Goal: Information Seeking & Learning: Learn about a topic

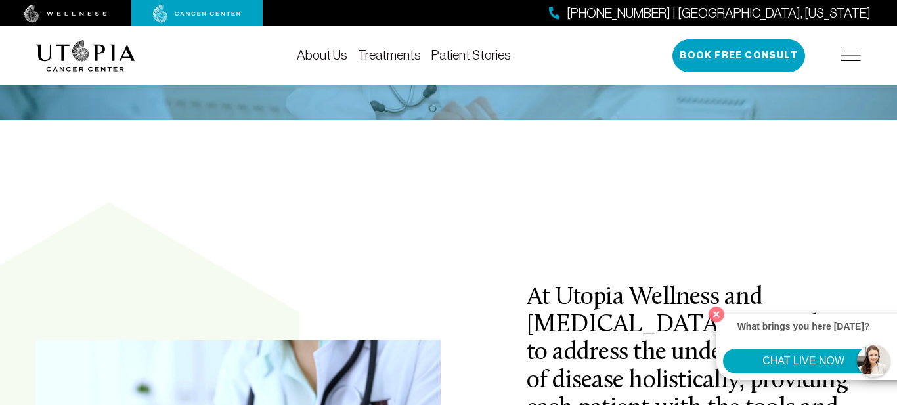
scroll to position [285, 0]
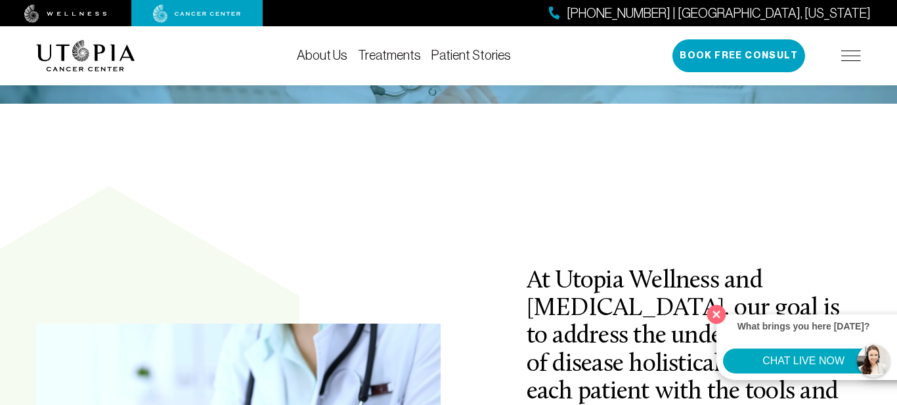
click at [717, 314] on button "Close" at bounding box center [716, 314] width 27 height 27
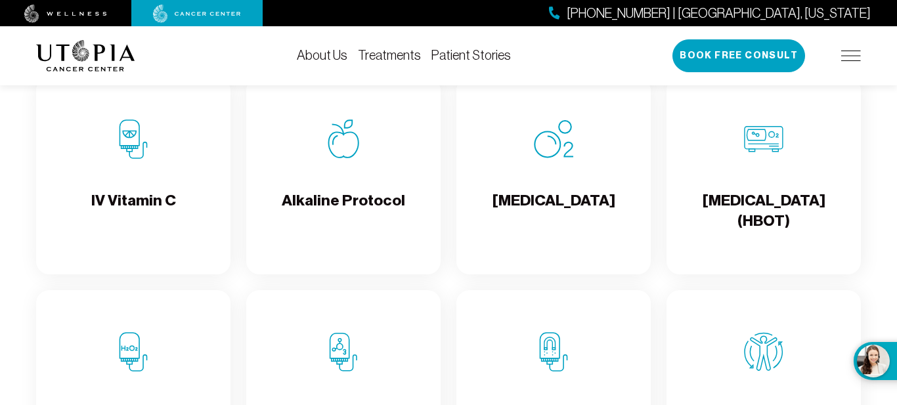
scroll to position [1350, 0]
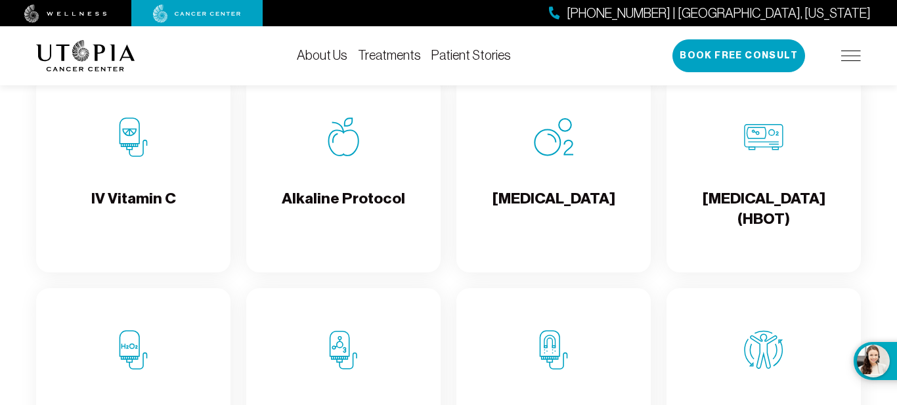
click at [150, 218] on h4 "IV Vitamin C" at bounding box center [133, 209] width 85 height 43
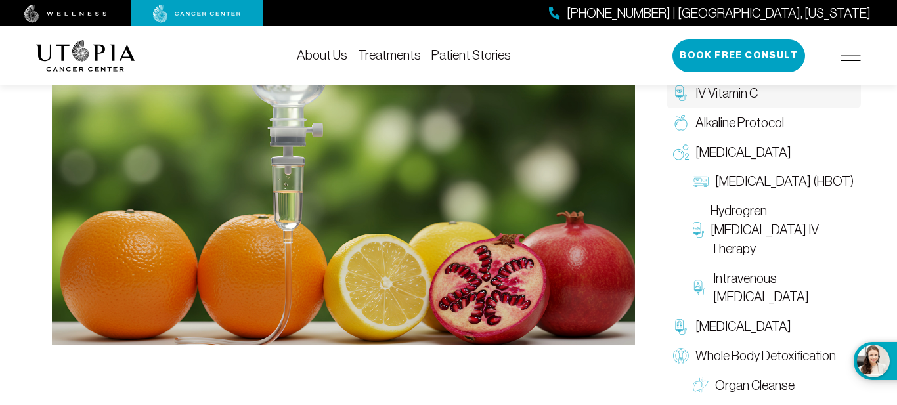
scroll to position [429, 0]
click at [231, 238] on img at bounding box center [343, 186] width 583 height 318
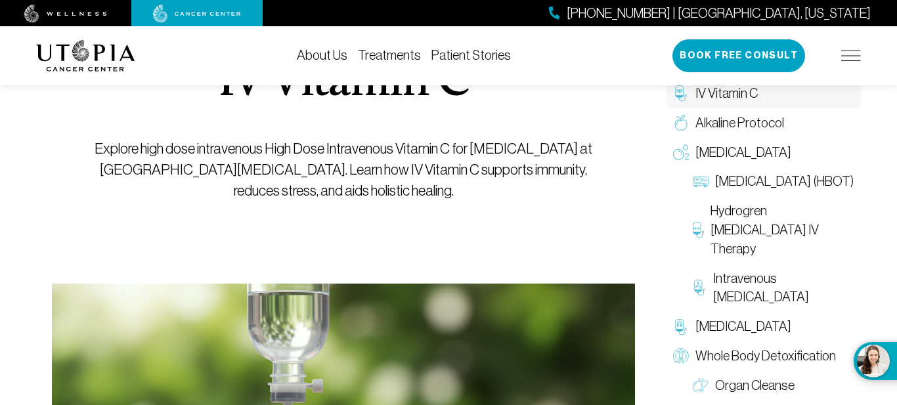
scroll to position [0, 0]
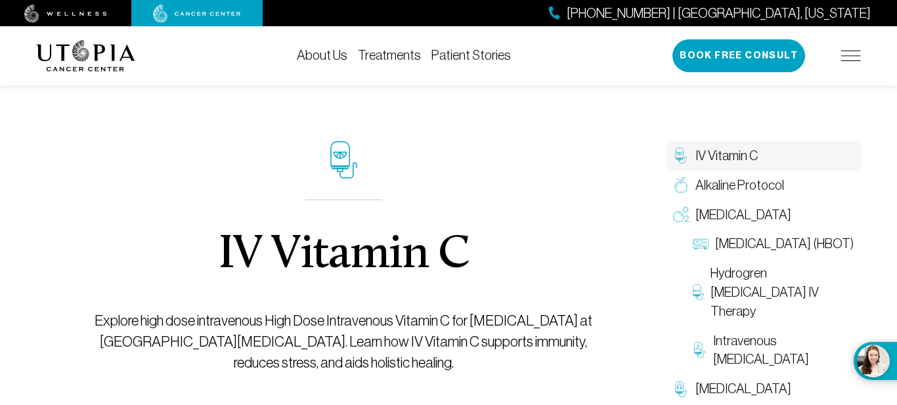
click at [847, 51] on img at bounding box center [851, 56] width 20 height 11
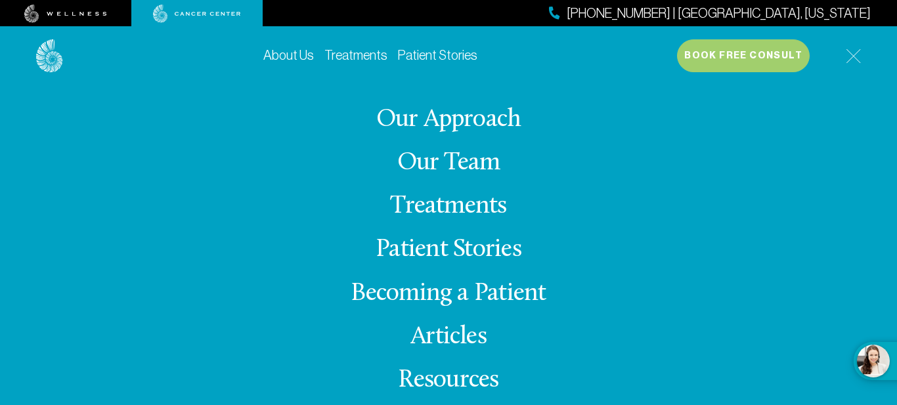
click at [84, 17] on img at bounding box center [65, 14] width 83 height 18
